Goal: Find specific page/section: Find specific page/section

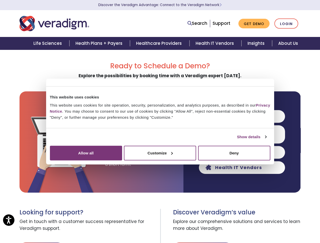
click at [237, 140] on link "Show details" at bounding box center [251, 137] width 29 height 6
click at [0, 0] on div "Necessary cookies help make a website usable by enabling basic functions like p…" at bounding box center [0, 0] width 0 height 0
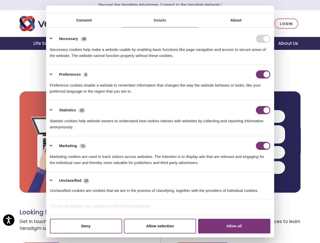
click at [272, 200] on ul "Necessary 18 Necessary cookies help make a website usable by enabling basic fun…" at bounding box center [159, 114] width 225 height 171
click at [280, 229] on span "Explore our comprehensive solutions and services to learn more about Veradigm." at bounding box center [237, 225] width 128 height 18
click at [198, 24] on link "Search" at bounding box center [197, 23] width 20 height 7
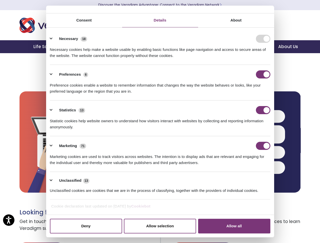
click at [198, 23] on li "Search" at bounding box center [175, 20] width 66 height 10
click at [242, 100] on li "Preferences 6 Preference cookies enable a website to remember information that …" at bounding box center [160, 83] width 220 height 36
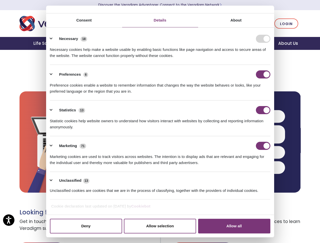
click at [242, 114] on div "Statistics 13" at bounding box center [160, 110] width 220 height 8
click at [242, 130] on div "Statistic cookies help website owners to understand how visitors interact with …" at bounding box center [160, 122] width 220 height 16
click at [242, 150] on div "Marketing 71" at bounding box center [160, 146] width 220 height 8
